Goal: Feedback & Contribution: Leave review/rating

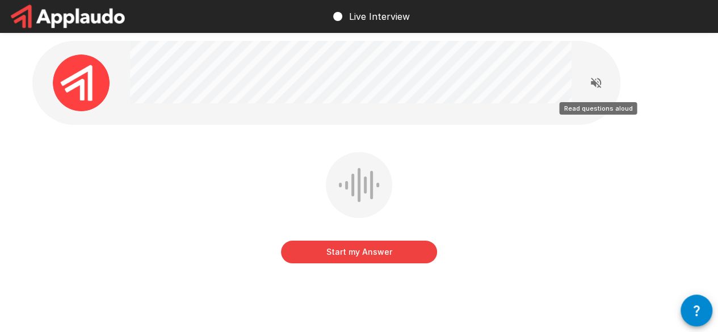
click at [594, 82] on icon "Read questions aloud" at bounding box center [596, 83] width 10 height 10
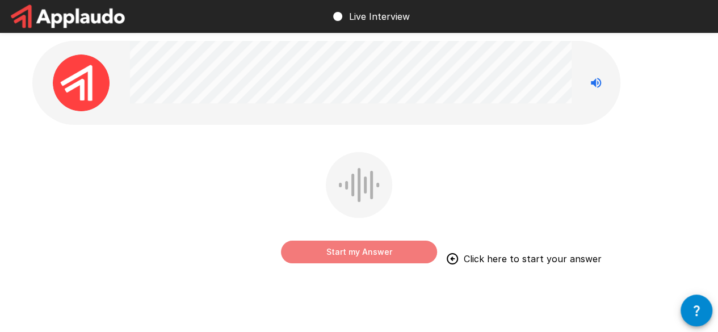
click at [369, 248] on button "Start my Answer" at bounding box center [359, 252] width 156 height 23
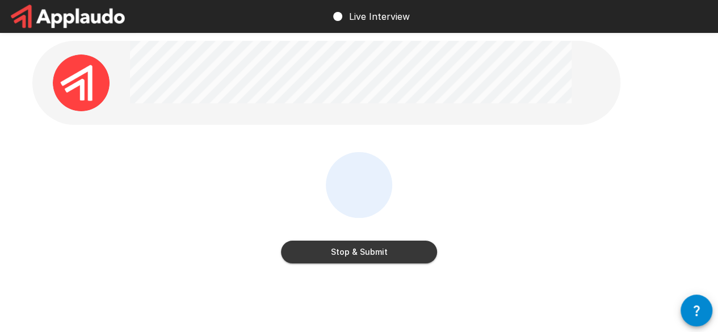
click at [369, 248] on button "Stop & Submit" at bounding box center [359, 252] width 156 height 23
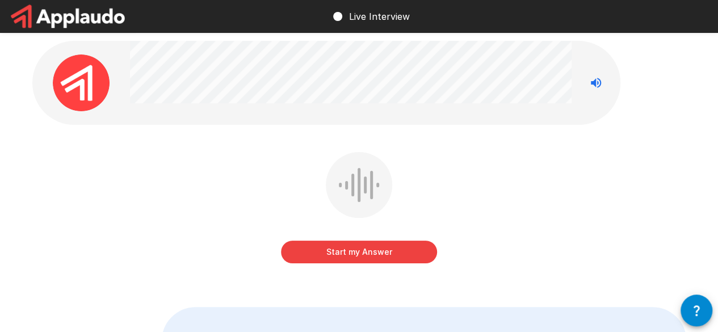
click at [364, 254] on button "Start my Answer" at bounding box center [359, 252] width 156 height 23
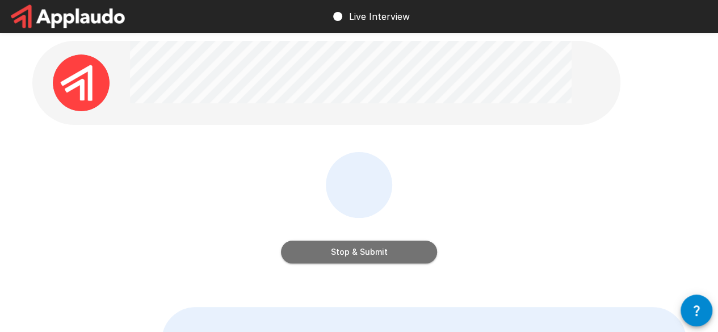
click at [349, 248] on button "Stop & Submit" at bounding box center [359, 252] width 156 height 23
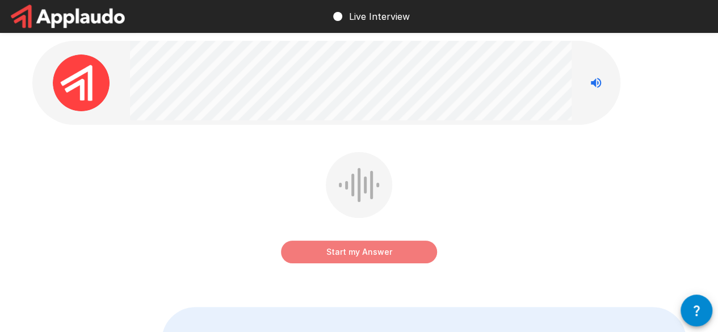
click at [342, 254] on button "Start my Answer" at bounding box center [359, 252] width 156 height 23
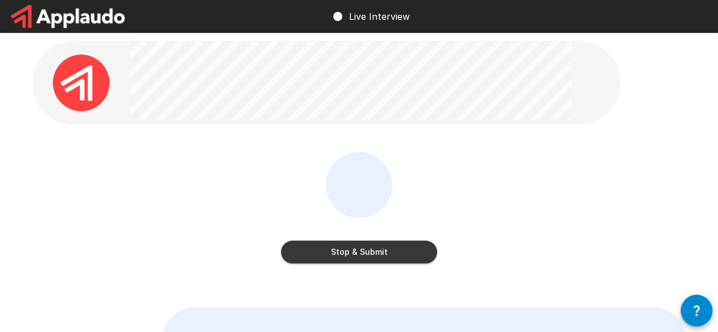
click at [377, 252] on button "Stop & Submit" at bounding box center [359, 252] width 156 height 23
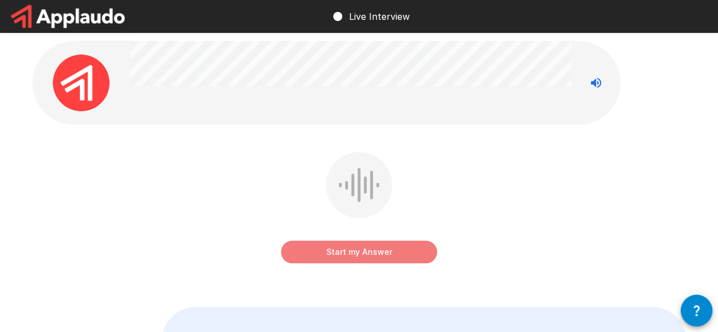
click at [322, 251] on button "Start my Answer" at bounding box center [359, 252] width 156 height 23
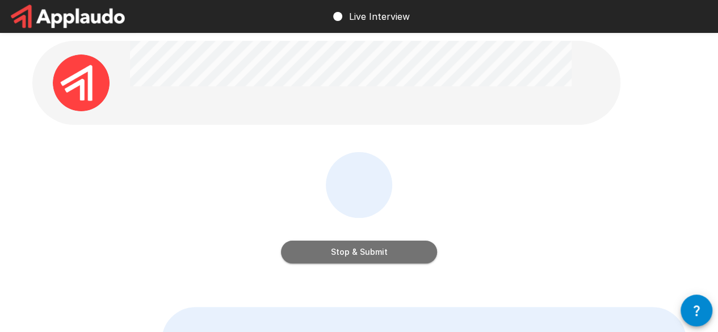
click at [333, 255] on button "Stop & Submit" at bounding box center [359, 252] width 156 height 23
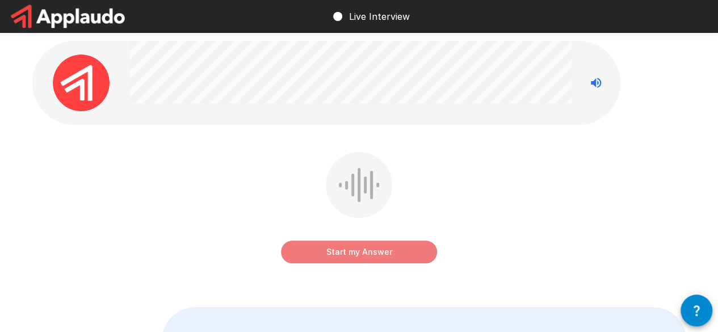
click at [332, 250] on button "Start my Answer" at bounding box center [359, 252] width 156 height 23
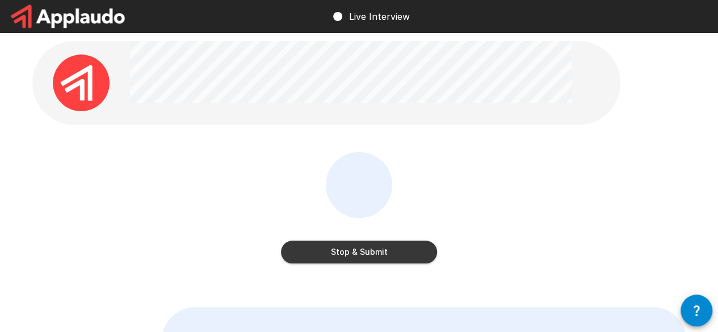
click at [352, 248] on button "Stop & Submit" at bounding box center [359, 252] width 156 height 23
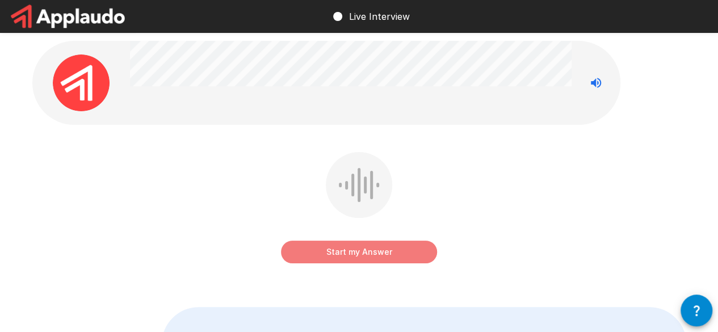
click at [350, 255] on button "Start my Answer" at bounding box center [359, 252] width 156 height 23
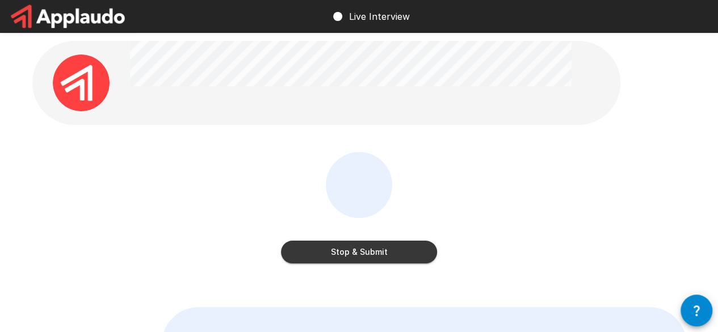
click at [326, 254] on button "Stop & Submit" at bounding box center [359, 252] width 156 height 23
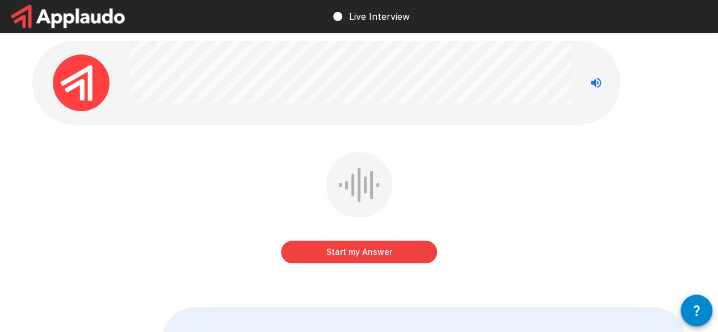
click at [337, 253] on button "Start my Answer" at bounding box center [359, 252] width 156 height 23
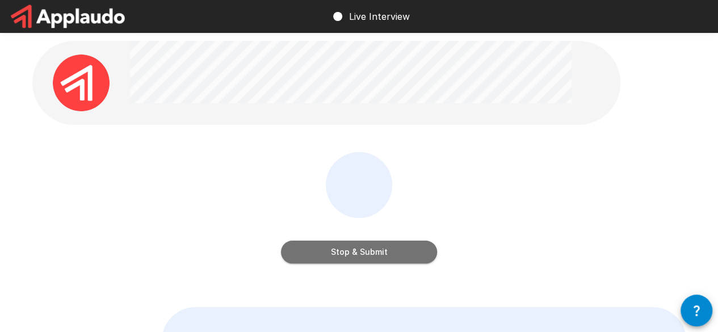
click at [332, 248] on button "Stop & Submit" at bounding box center [359, 252] width 156 height 23
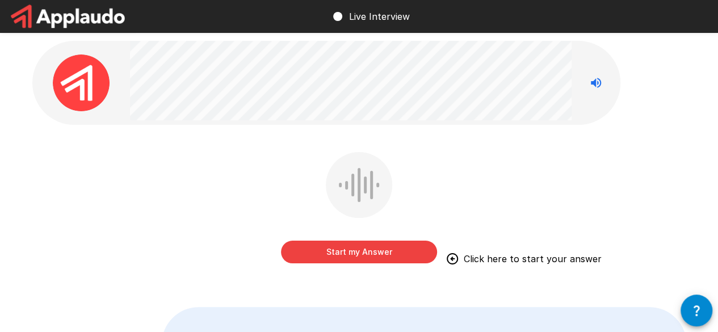
click at [353, 248] on button "Start my Answer" at bounding box center [359, 252] width 156 height 23
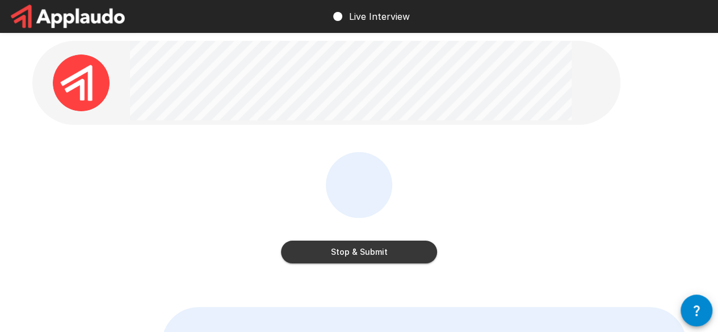
click at [353, 248] on button "Stop & Submit" at bounding box center [359, 252] width 156 height 23
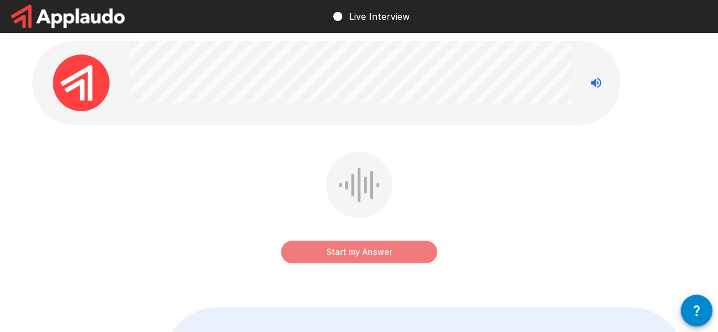
click at [317, 256] on button "Start my Answer" at bounding box center [359, 252] width 156 height 23
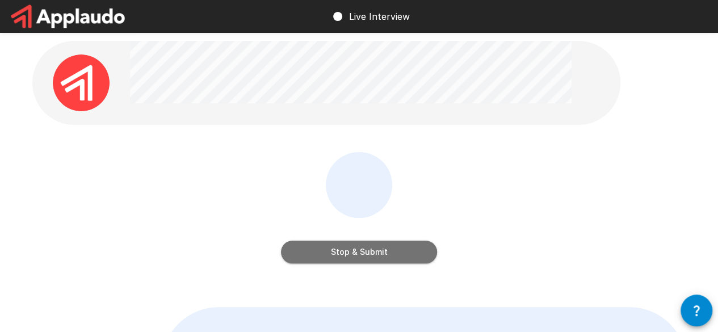
click at [360, 250] on button "Stop & Submit" at bounding box center [359, 252] width 156 height 23
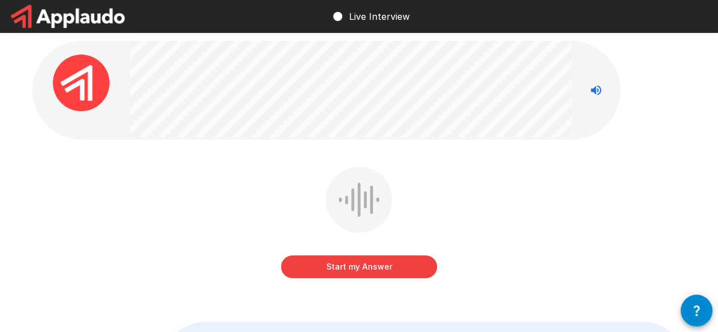
click at [352, 265] on button "Start my Answer" at bounding box center [359, 266] width 156 height 23
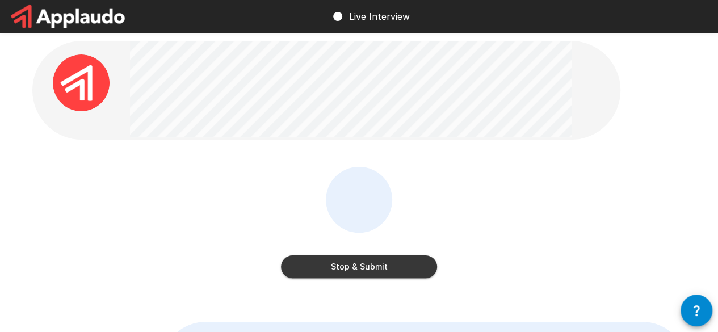
click at [340, 269] on button "Stop & Submit" at bounding box center [359, 266] width 156 height 23
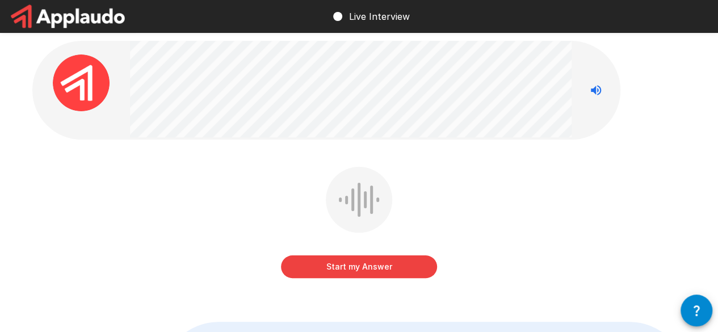
click at [387, 269] on button "Start my Answer" at bounding box center [359, 266] width 156 height 23
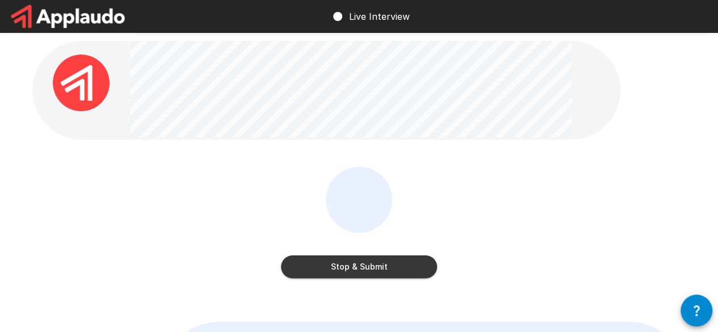
click at [334, 266] on button "Stop & Submit" at bounding box center [359, 266] width 156 height 23
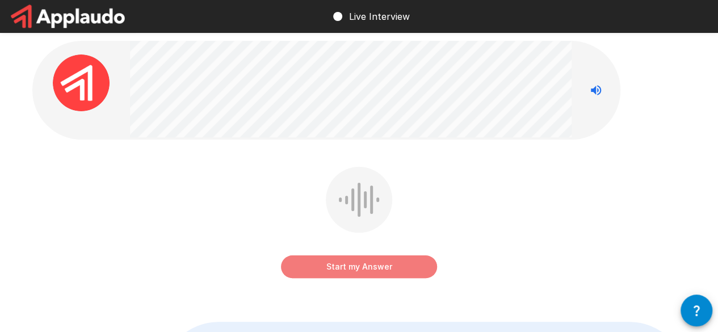
click at [309, 263] on button "Start my Answer" at bounding box center [359, 266] width 156 height 23
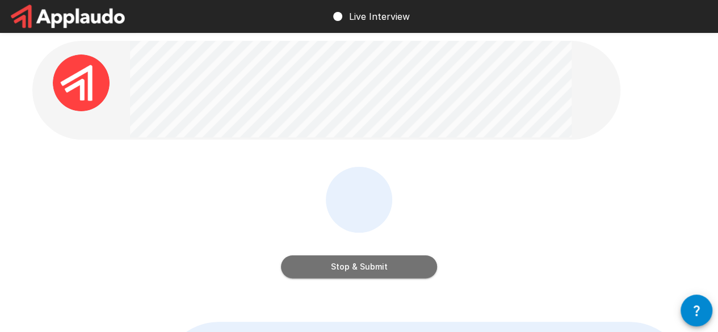
click at [364, 268] on button "Stop & Submit" at bounding box center [359, 266] width 156 height 23
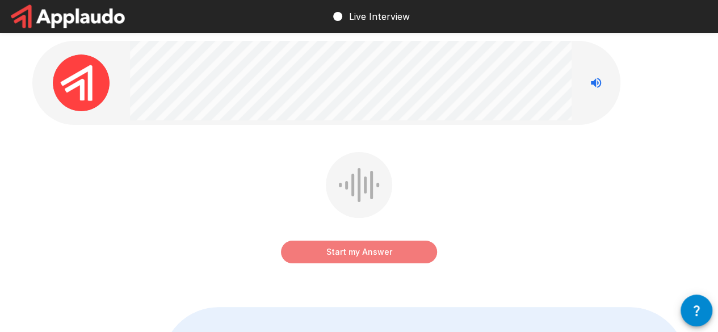
click at [367, 251] on button "Start my Answer" at bounding box center [359, 252] width 156 height 23
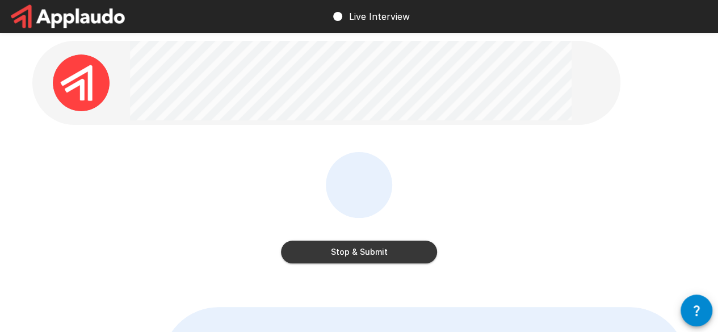
click at [387, 250] on button "Stop & Submit" at bounding box center [359, 252] width 156 height 23
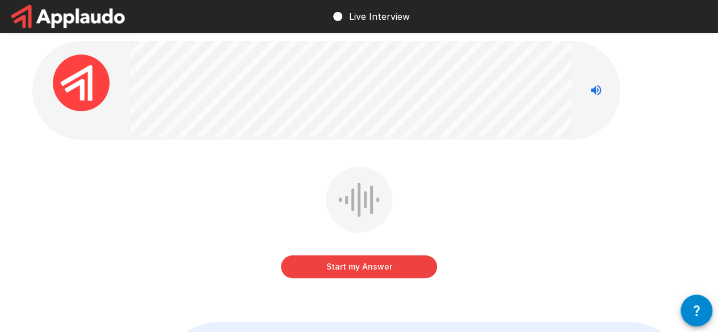
click at [349, 270] on button "Start my Answer" at bounding box center [359, 266] width 156 height 23
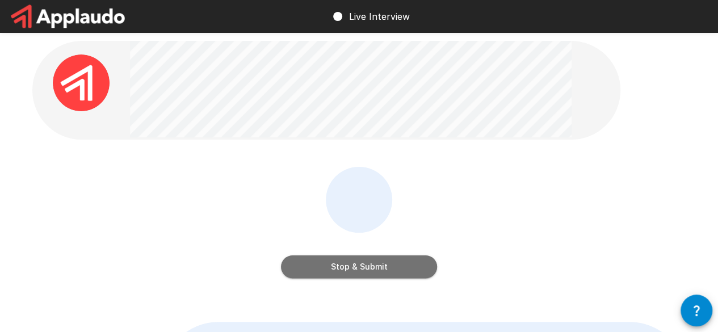
click at [308, 271] on button "Stop & Submit" at bounding box center [359, 266] width 156 height 23
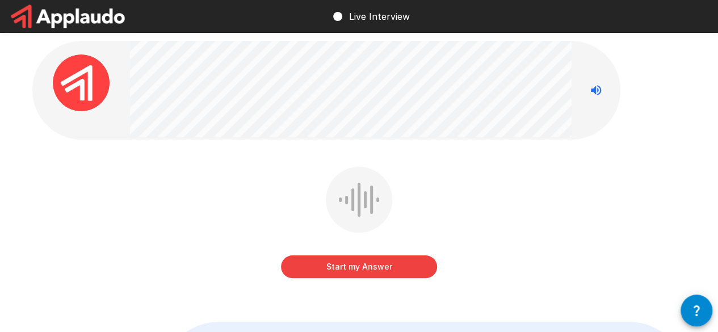
click at [335, 273] on button "Start my Answer" at bounding box center [359, 266] width 156 height 23
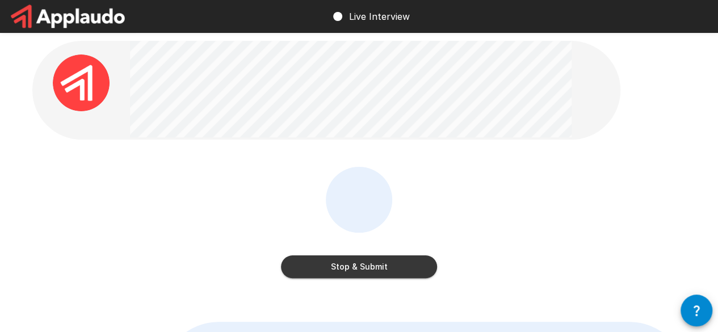
click at [391, 268] on button "Stop & Submit" at bounding box center [359, 266] width 156 height 23
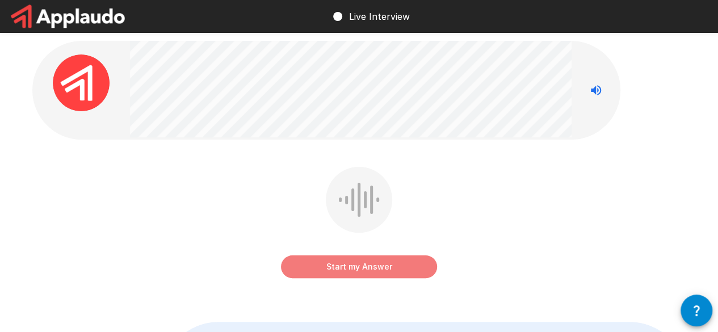
click at [320, 258] on button "Start my Answer" at bounding box center [359, 266] width 156 height 23
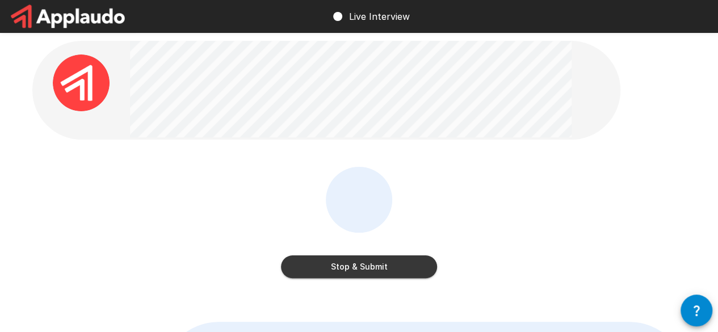
click at [326, 269] on button "Stop & Submit" at bounding box center [359, 266] width 156 height 23
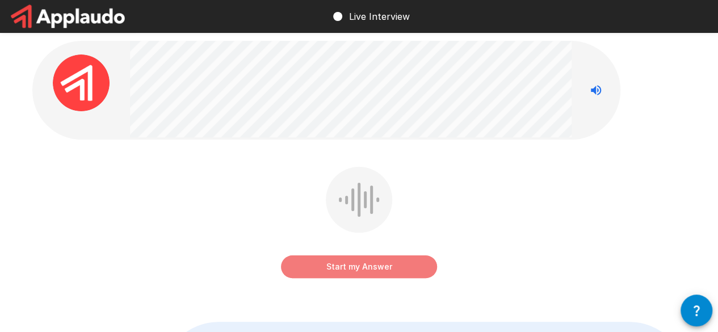
click at [308, 263] on button "Start my Answer" at bounding box center [359, 266] width 156 height 23
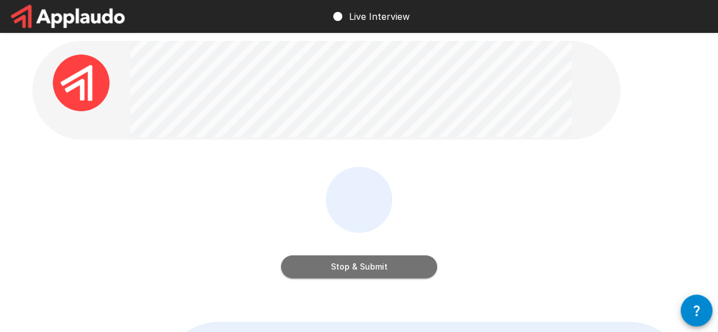
click at [397, 264] on button "Stop & Submit" at bounding box center [359, 266] width 156 height 23
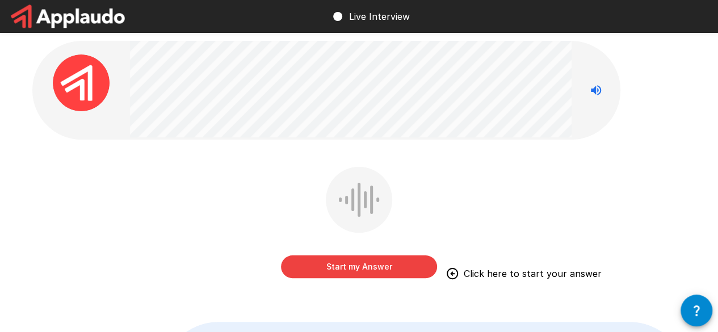
click at [357, 265] on button "Start my Answer" at bounding box center [359, 266] width 156 height 23
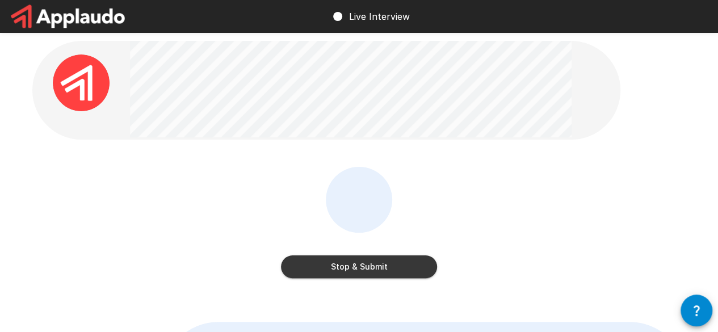
click at [357, 265] on button "Stop & Submit" at bounding box center [359, 266] width 156 height 23
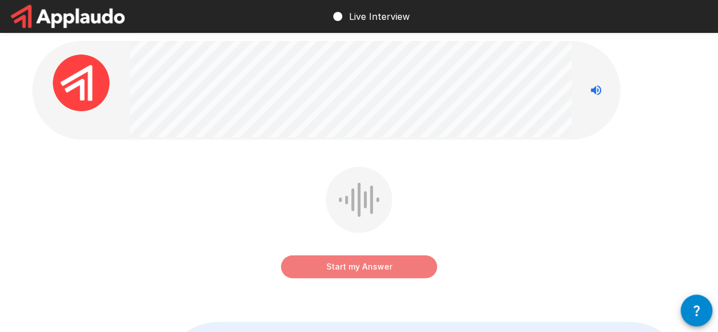
click at [356, 267] on button "Start my Answer" at bounding box center [359, 266] width 156 height 23
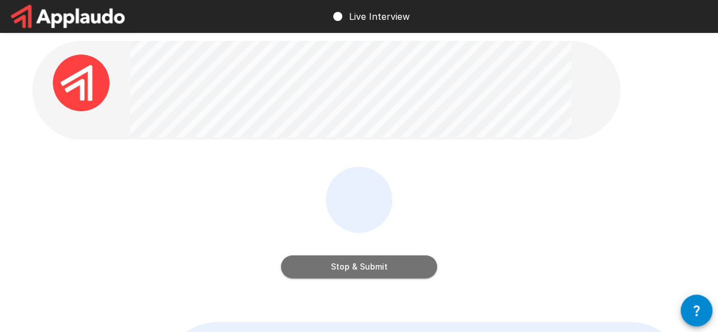
click at [385, 269] on button "Stop & Submit" at bounding box center [359, 266] width 156 height 23
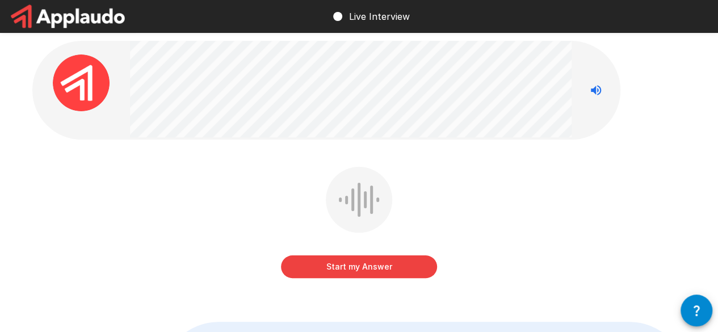
click at [303, 267] on button "Start my Answer" at bounding box center [359, 266] width 156 height 23
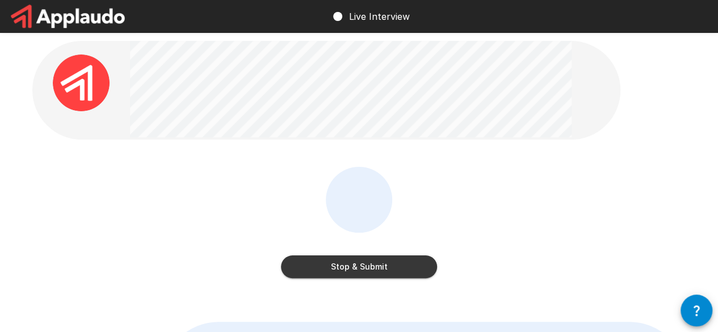
click at [319, 270] on button "Stop & Submit" at bounding box center [359, 266] width 156 height 23
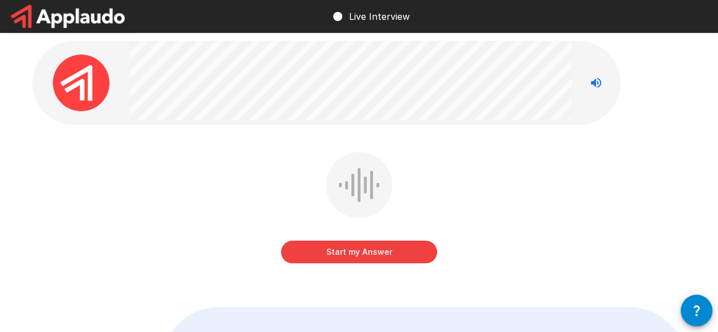
click at [313, 250] on button "Start my Answer" at bounding box center [359, 252] width 156 height 23
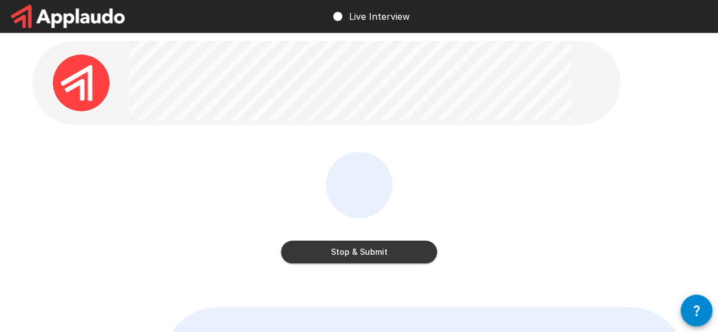
click at [388, 255] on button "Stop & Submit" at bounding box center [359, 252] width 156 height 23
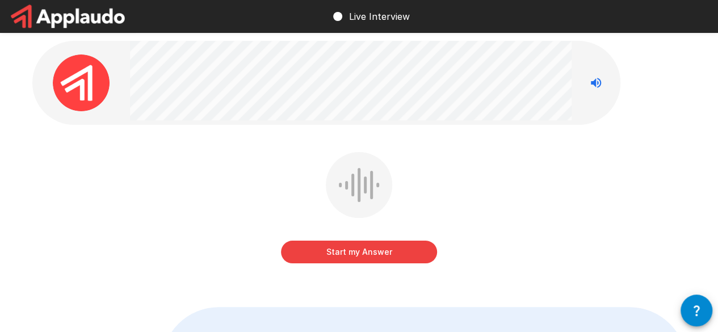
click at [312, 255] on button "Start my Answer" at bounding box center [359, 252] width 156 height 23
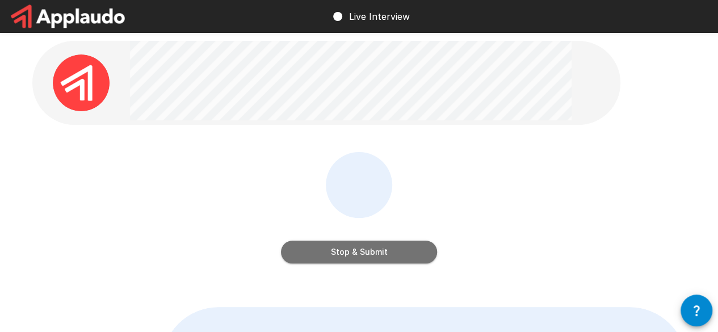
click at [337, 251] on button "Stop & Submit" at bounding box center [359, 252] width 156 height 23
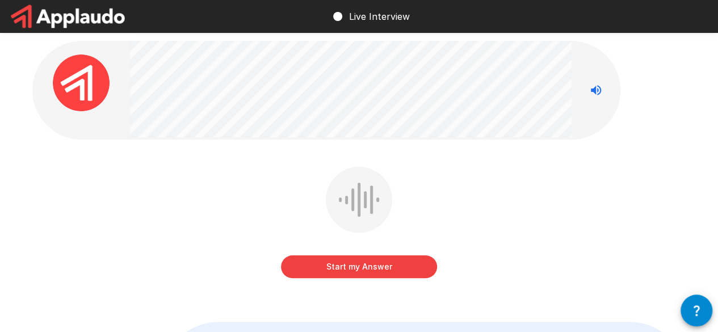
click at [334, 263] on button "Start my Answer" at bounding box center [359, 266] width 156 height 23
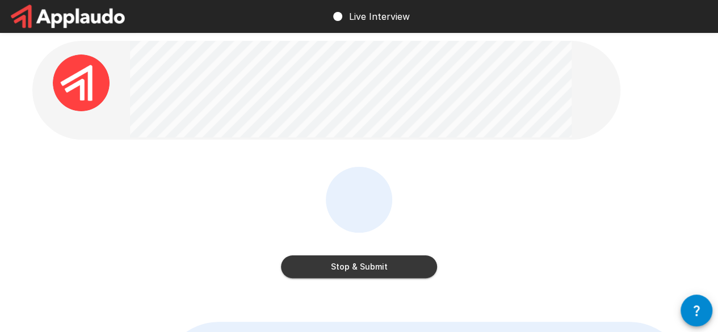
click at [317, 272] on button "Stop & Submit" at bounding box center [359, 266] width 156 height 23
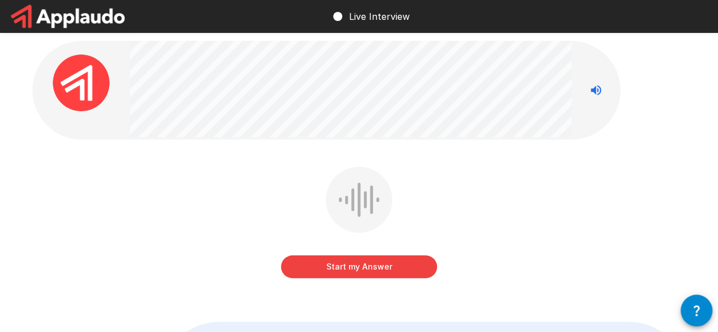
click at [312, 261] on button "Start my Answer" at bounding box center [359, 266] width 156 height 23
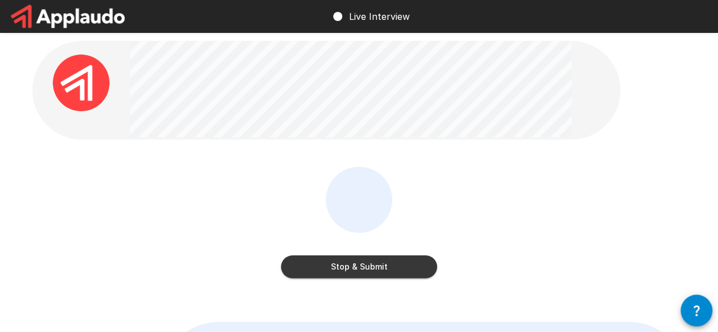
click at [357, 276] on button "Stop & Submit" at bounding box center [359, 266] width 156 height 23
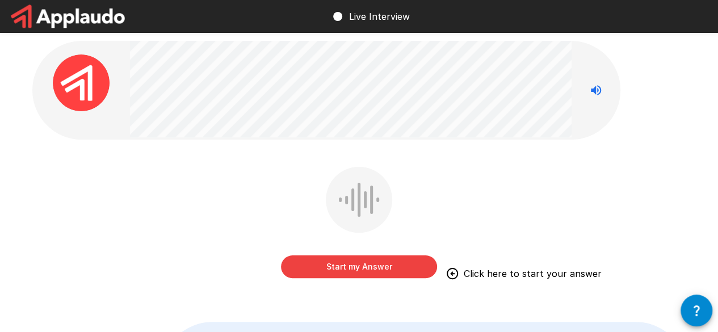
click at [305, 266] on button "Start my Answer" at bounding box center [359, 266] width 156 height 23
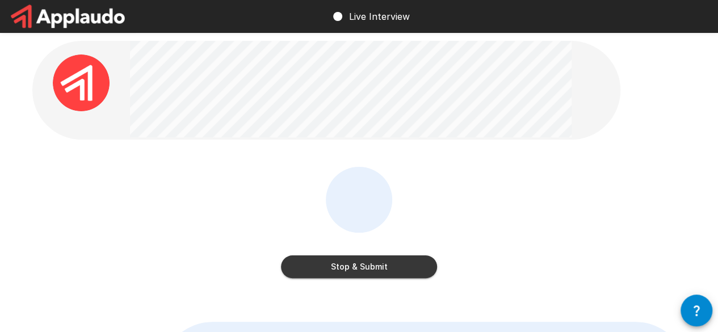
click at [309, 273] on button "Stop & Submit" at bounding box center [359, 266] width 156 height 23
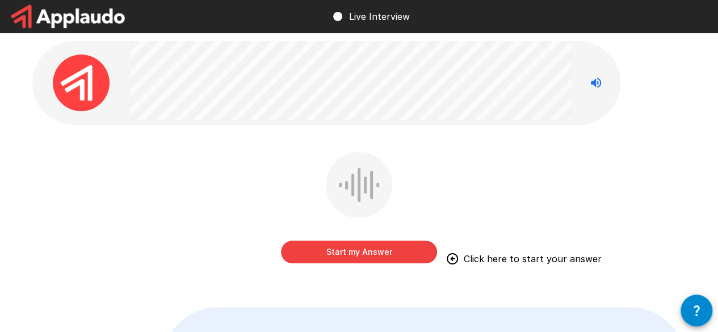
click at [323, 256] on button "Start my Answer" at bounding box center [359, 252] width 156 height 23
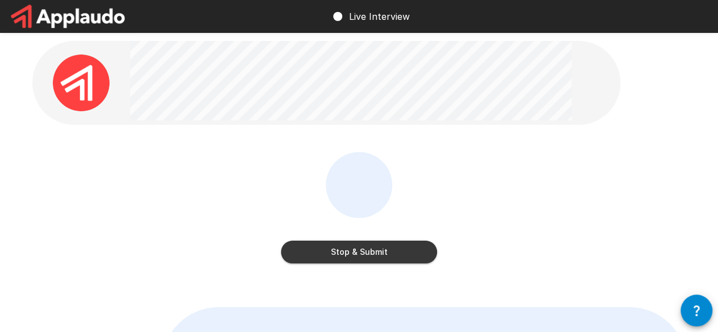
click at [366, 254] on button "Stop & Submit" at bounding box center [359, 252] width 156 height 23
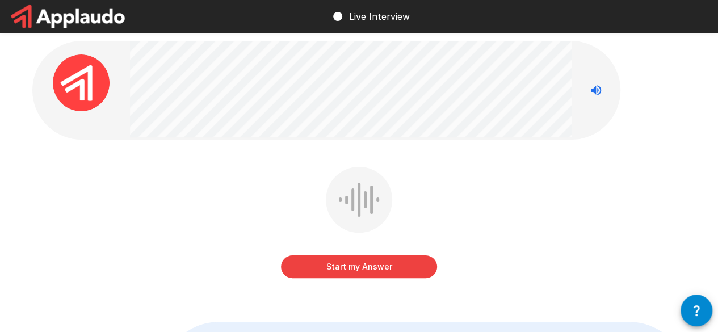
click at [372, 262] on button "Start my Answer" at bounding box center [359, 266] width 156 height 23
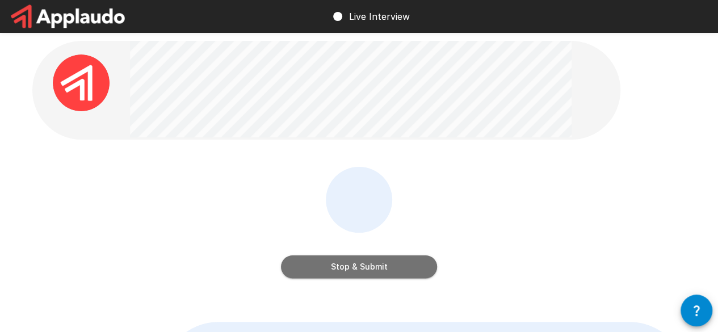
click at [379, 263] on button "Stop & Submit" at bounding box center [359, 266] width 156 height 23
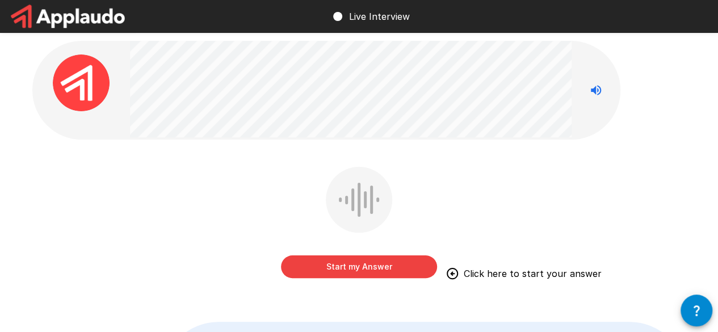
click at [356, 264] on button "Start my Answer" at bounding box center [359, 266] width 156 height 23
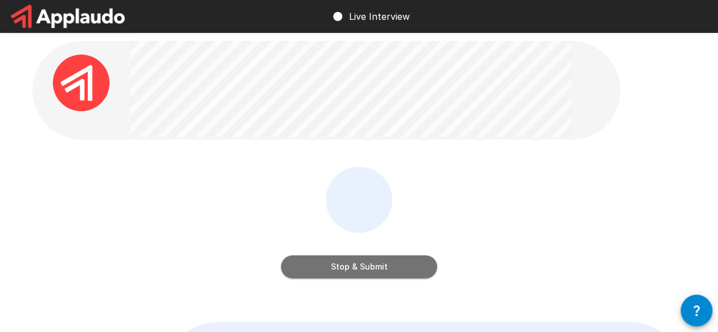
click at [338, 262] on button "Stop & Submit" at bounding box center [359, 266] width 156 height 23
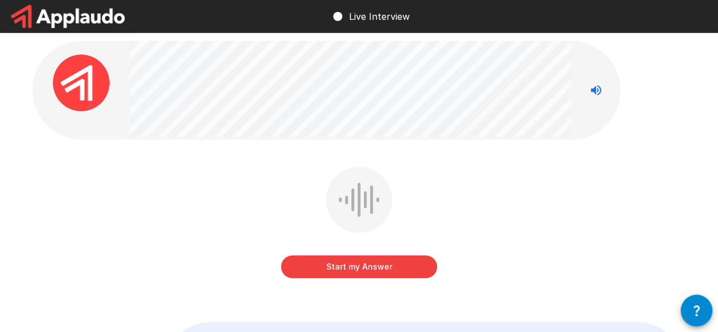
click at [337, 272] on button "Start my Answer" at bounding box center [359, 266] width 156 height 23
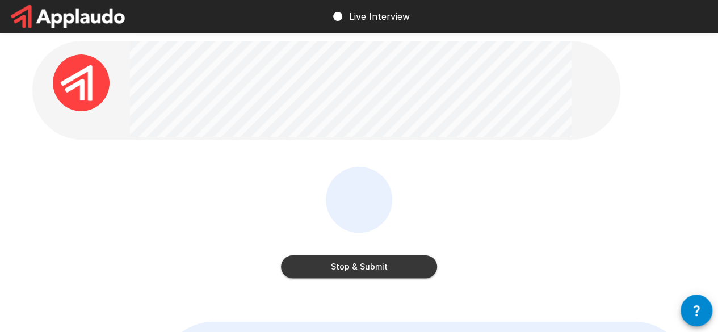
click at [348, 271] on button "Stop & Submit" at bounding box center [359, 266] width 156 height 23
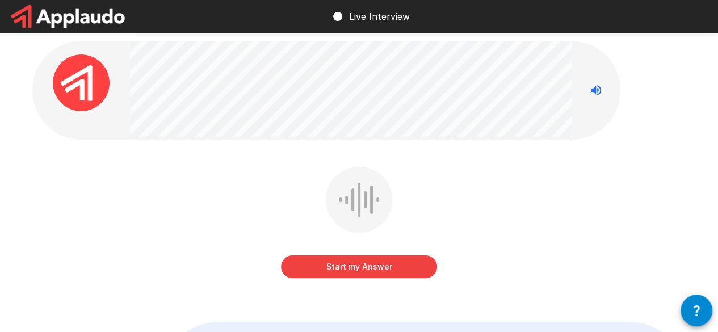
click at [368, 260] on button "Start my Answer" at bounding box center [359, 266] width 156 height 23
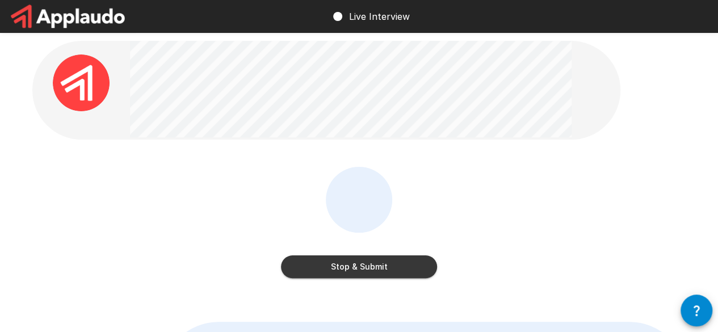
click at [301, 270] on button "Stop & Submit" at bounding box center [359, 266] width 156 height 23
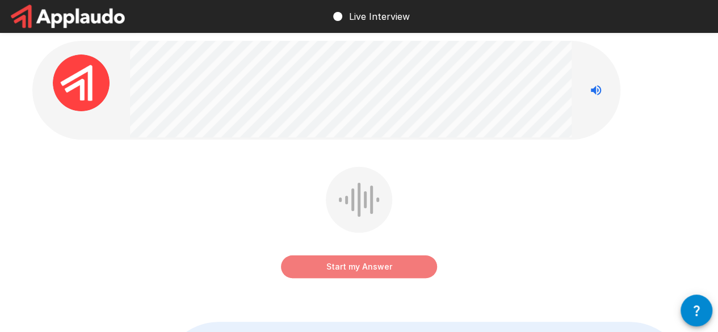
click at [353, 272] on button "Start my Answer" at bounding box center [359, 266] width 156 height 23
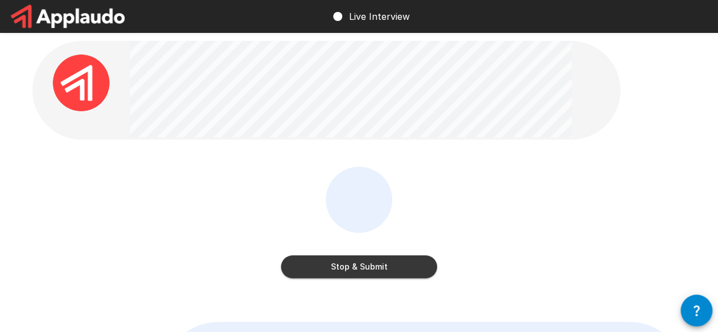
click at [339, 258] on button "Stop & Submit" at bounding box center [359, 266] width 156 height 23
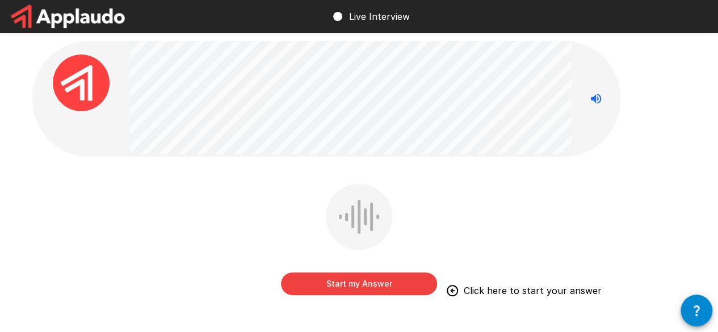
click at [384, 279] on button "Start my Answer" at bounding box center [359, 283] width 156 height 23
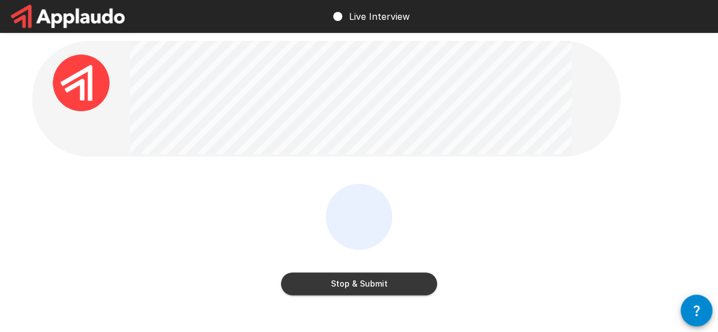
click at [360, 279] on button "Stop & Submit" at bounding box center [359, 283] width 156 height 23
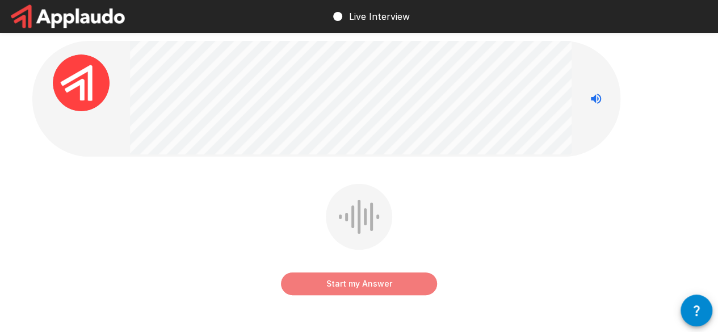
click at [352, 293] on button "Start my Answer" at bounding box center [359, 283] width 156 height 23
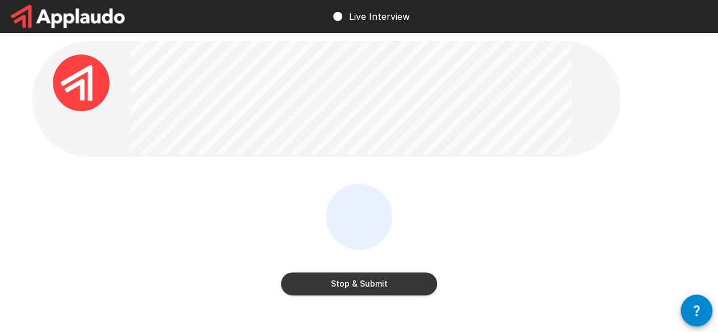
click at [369, 279] on button "Stop & Submit" at bounding box center [359, 283] width 156 height 23
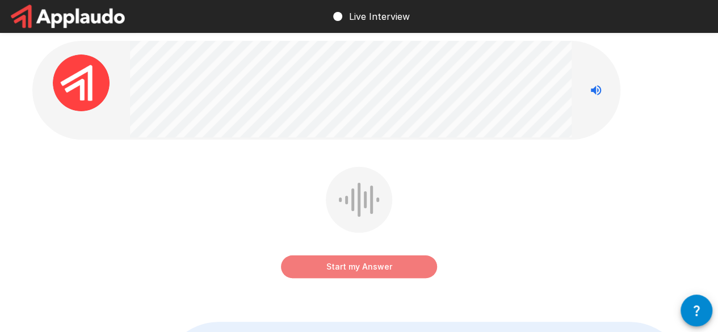
click at [319, 274] on button "Start my Answer" at bounding box center [359, 266] width 156 height 23
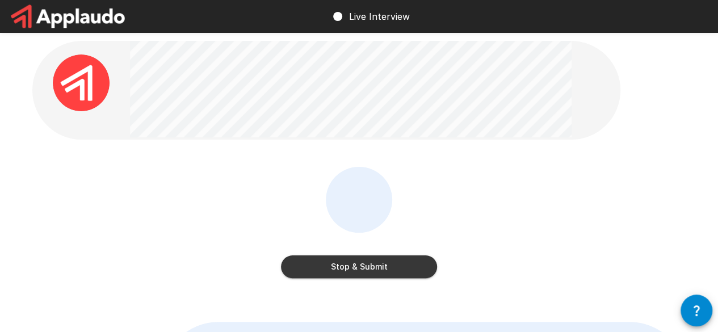
click at [328, 259] on button "Stop & Submit" at bounding box center [359, 266] width 156 height 23
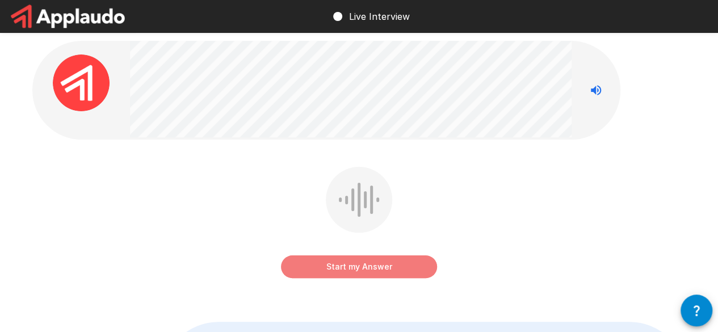
click at [318, 272] on button "Start my Answer" at bounding box center [359, 266] width 156 height 23
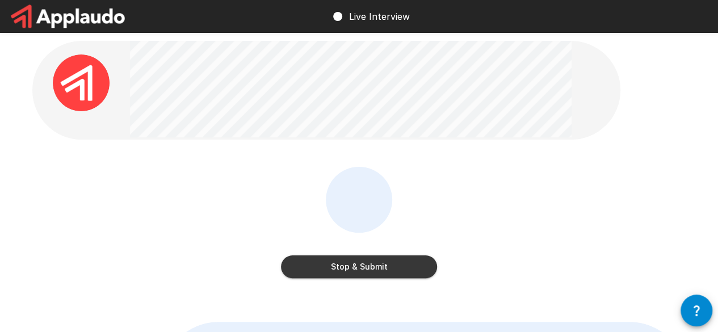
click at [297, 270] on button "Stop & Submit" at bounding box center [359, 266] width 156 height 23
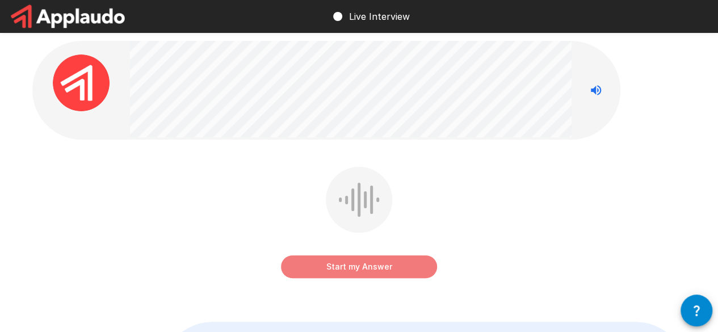
click at [324, 263] on button "Start my Answer" at bounding box center [359, 266] width 156 height 23
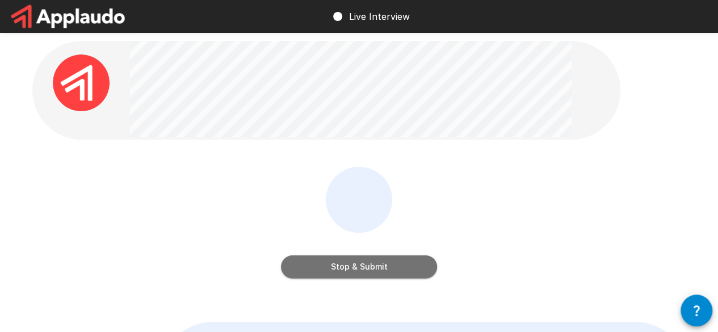
click at [350, 259] on button "Stop & Submit" at bounding box center [359, 266] width 156 height 23
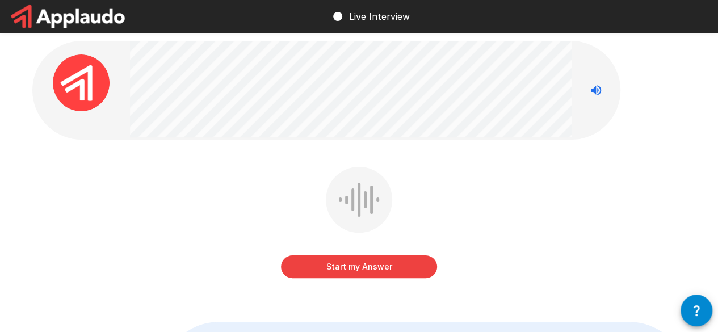
click at [336, 271] on button "Start my Answer" at bounding box center [359, 266] width 156 height 23
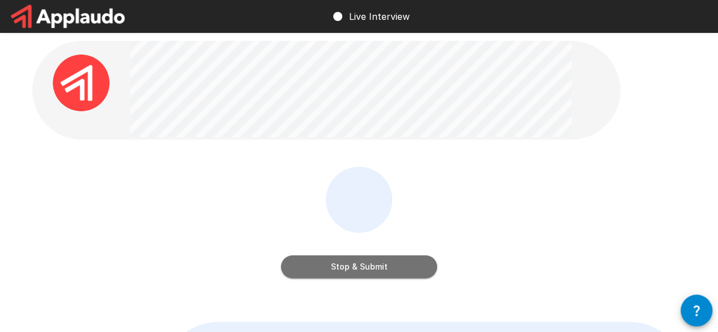
click at [358, 269] on button "Stop & Submit" at bounding box center [359, 266] width 156 height 23
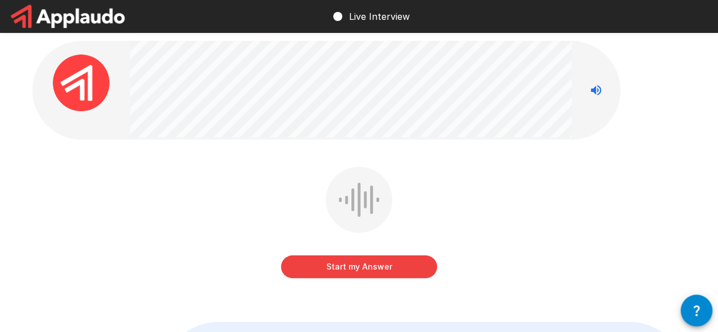
click at [358, 269] on button "Start my Answer" at bounding box center [359, 266] width 156 height 23
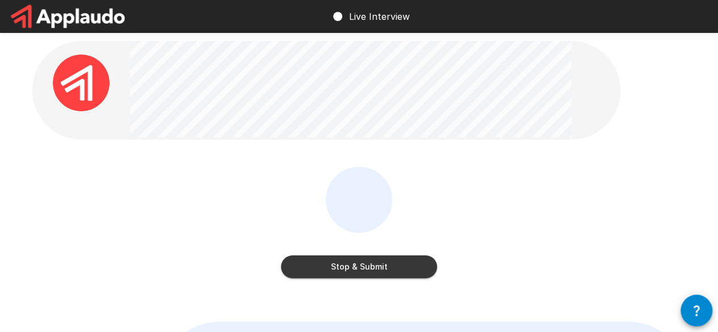
click at [345, 272] on button "Stop & Submit" at bounding box center [359, 266] width 156 height 23
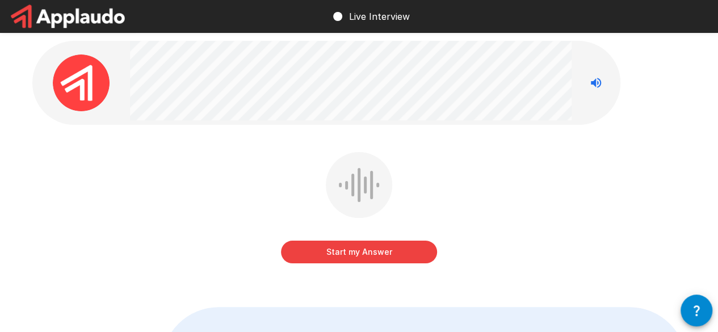
click at [364, 250] on button "Start my Answer" at bounding box center [359, 252] width 156 height 23
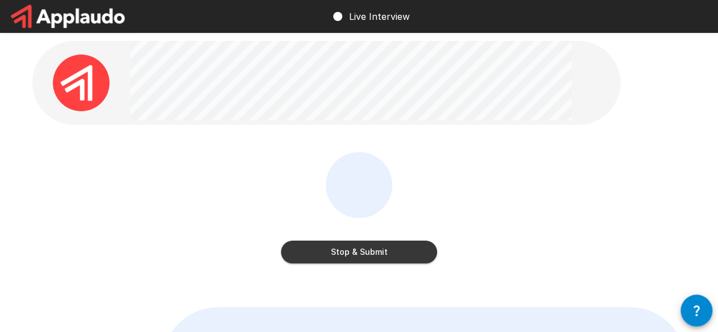
click at [296, 251] on button "Stop & Submit" at bounding box center [359, 252] width 156 height 23
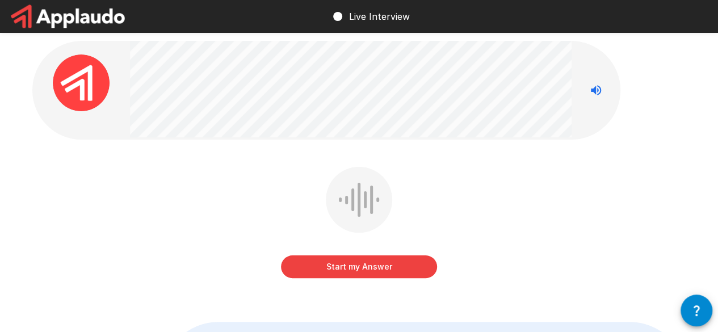
click at [353, 267] on button "Start my Answer" at bounding box center [359, 266] width 156 height 23
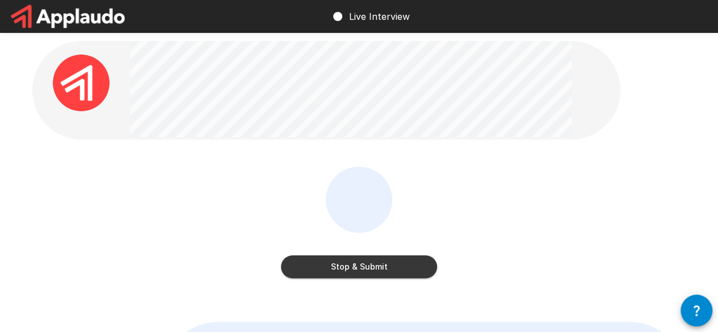
click at [368, 265] on button "Stop & Submit" at bounding box center [359, 266] width 156 height 23
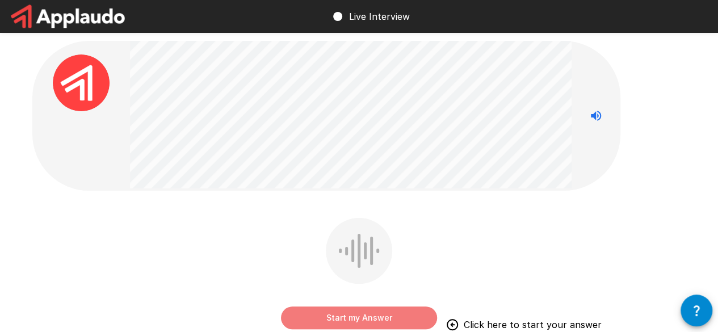
click at [355, 320] on button "Start my Answer" at bounding box center [359, 318] width 156 height 23
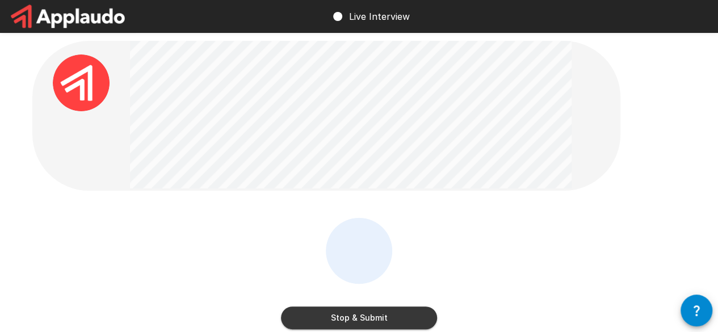
click at [295, 314] on button "Stop & Submit" at bounding box center [359, 318] width 156 height 23
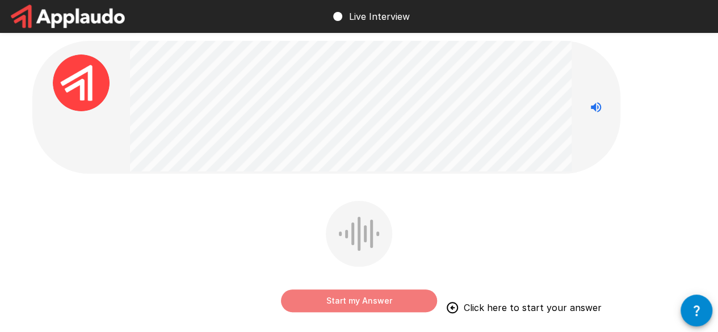
click at [345, 299] on button "Start my Answer" at bounding box center [359, 301] width 156 height 23
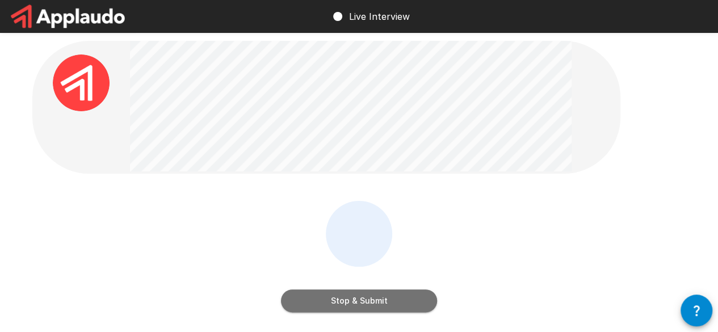
click at [309, 297] on button "Stop & Submit" at bounding box center [359, 301] width 156 height 23
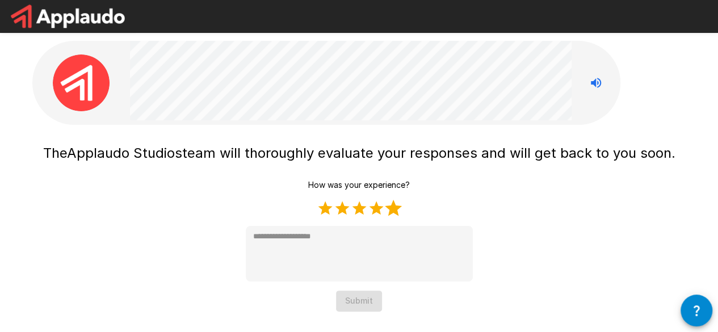
click at [398, 209] on label "5 Stars" at bounding box center [393, 208] width 17 height 17
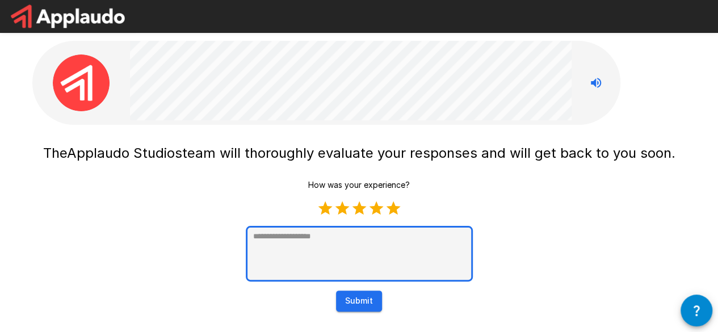
click at [366, 238] on textarea at bounding box center [359, 254] width 227 height 56
type textarea "*"
click at [326, 264] on textarea at bounding box center [359, 254] width 227 height 56
paste textarea "**********"
type textarea "**********"
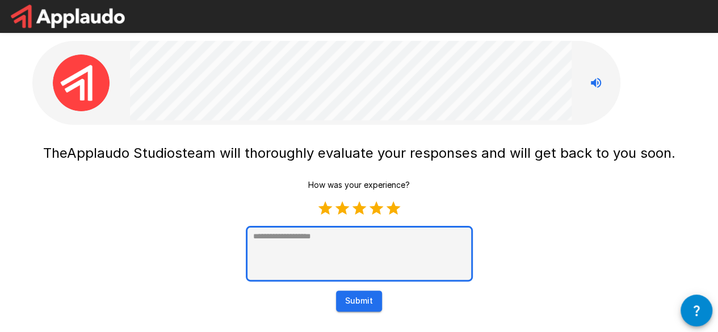
type textarea "*"
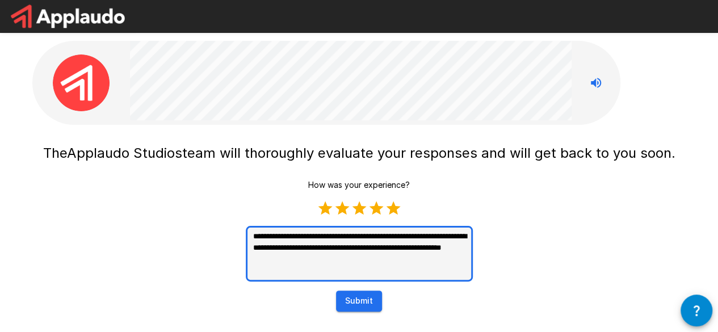
scroll to position [25, 0]
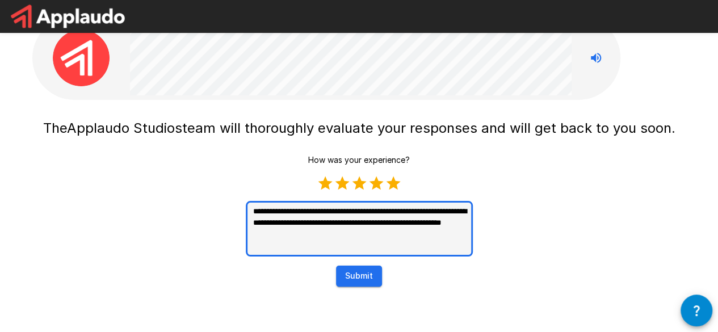
type textarea "**********"
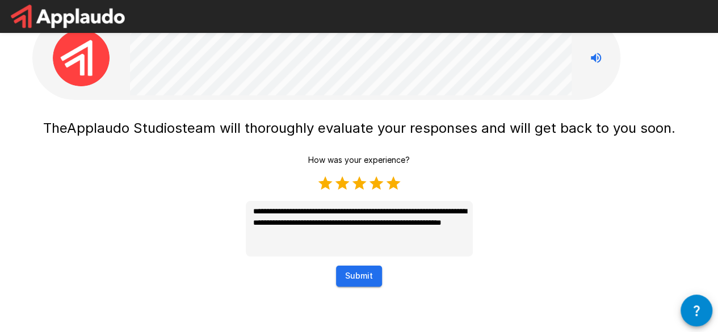
type textarea "*"
click at [362, 283] on button "Submit" at bounding box center [359, 276] width 46 height 21
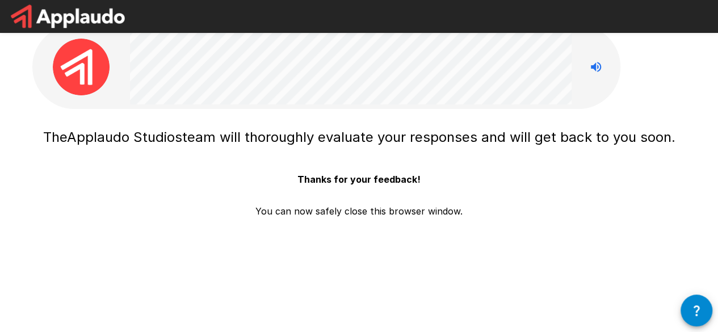
scroll to position [0, 0]
